Goal: Task Accomplishment & Management: Complete application form

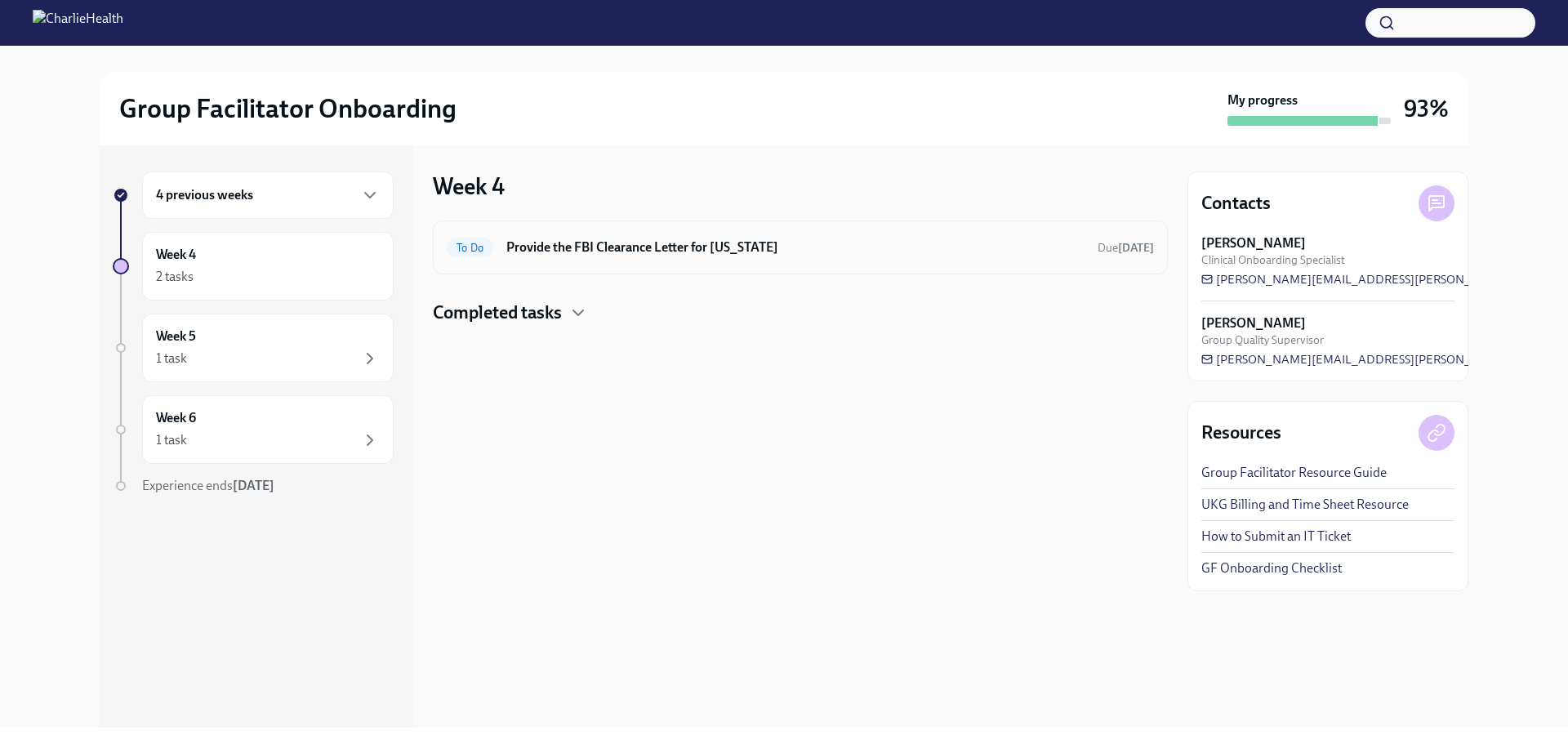
click at [690, 247] on h6 "Provide the FBI Clearance Letter for [US_STATE]" at bounding box center [795, 247] width 578 height 18
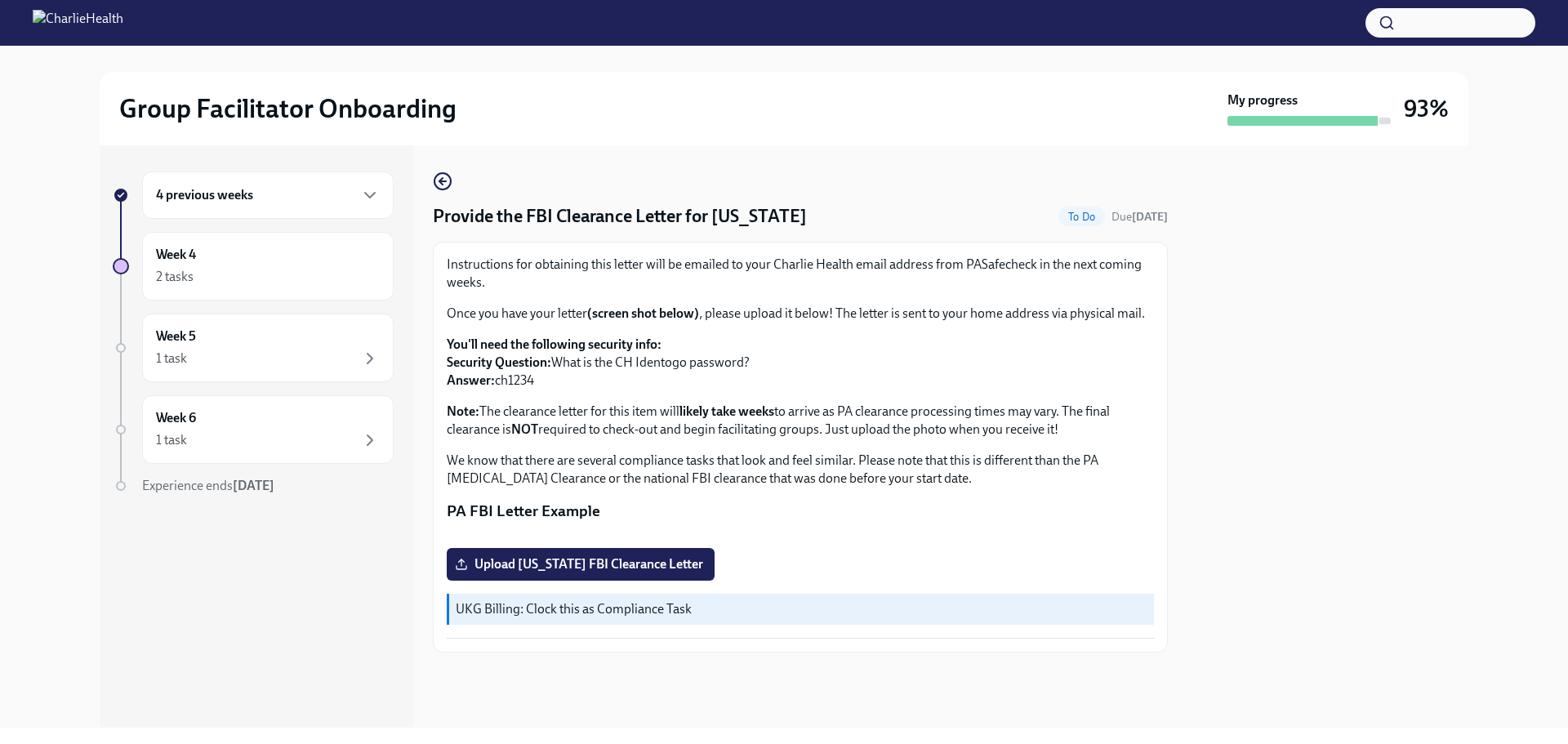
click at [516, 390] on p "You'll need the following security info: Security Question: What is the CH Iden…" at bounding box center [800, 363] width 707 height 54
copy p "ch1234"
click at [594, 573] on span "Upload [US_STATE] FBI Clearance Letter" at bounding box center [581, 564] width 245 height 17
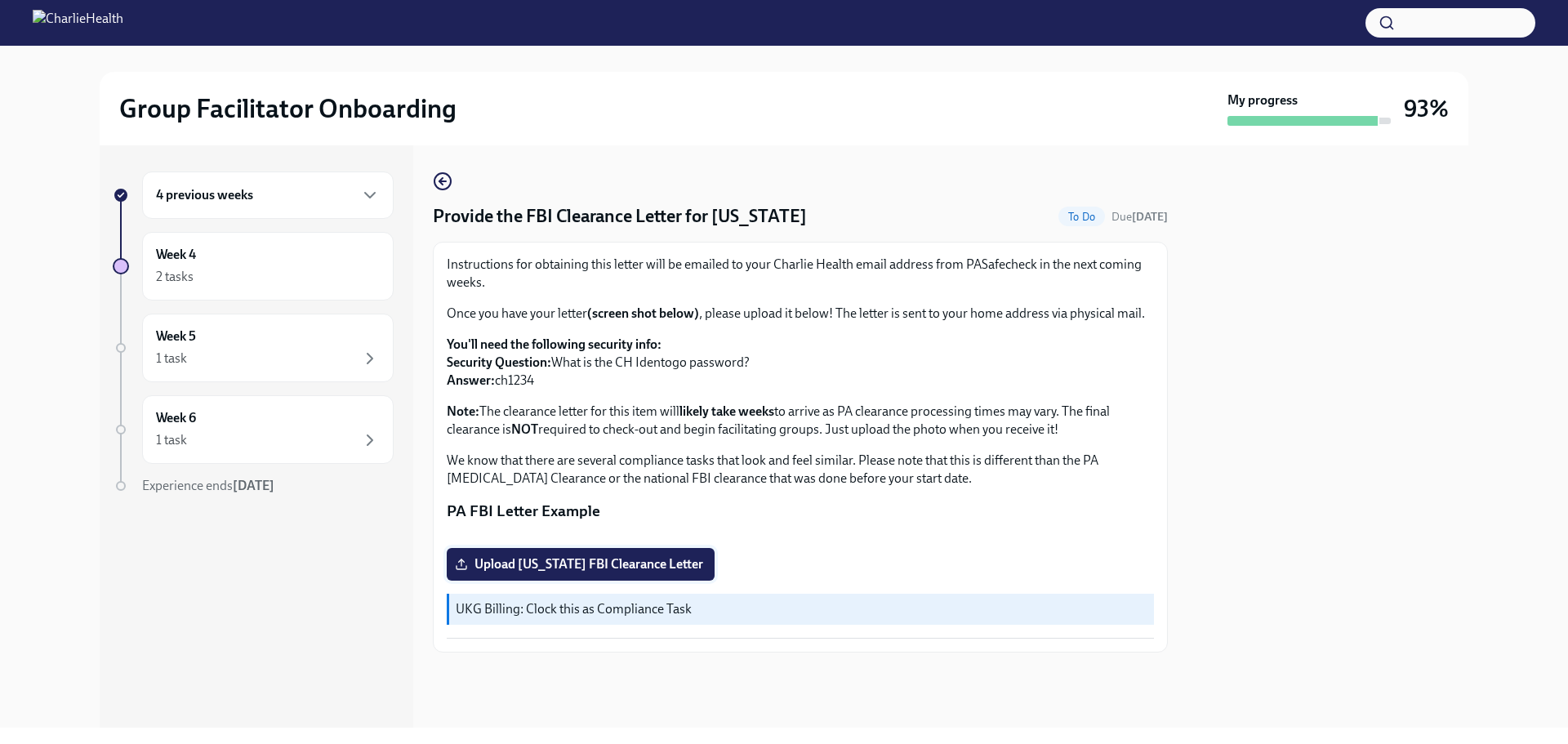
click at [0, 0] on input "Upload [US_STATE] FBI Clearance Letter" at bounding box center [0, 0] width 0 height 0
